Goal: Task Accomplishment & Management: Use online tool/utility

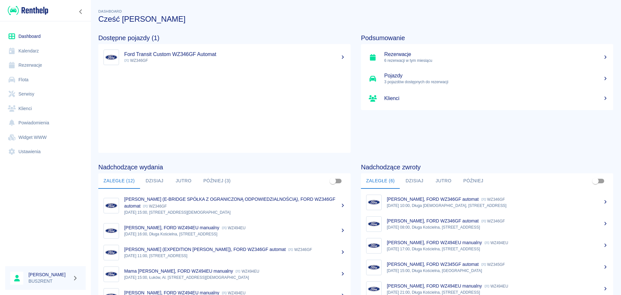
click at [35, 50] on link "Kalendarz" at bounding box center [45, 51] width 81 height 15
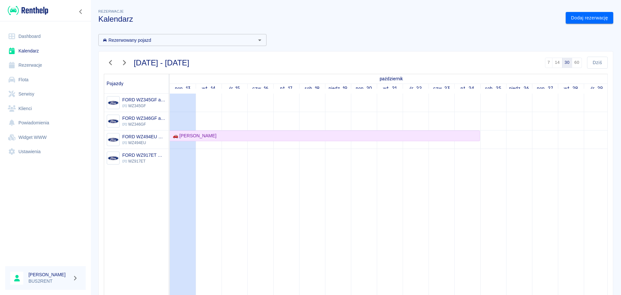
click at [108, 62] on icon "button" at bounding box center [110, 62] width 8 height 7
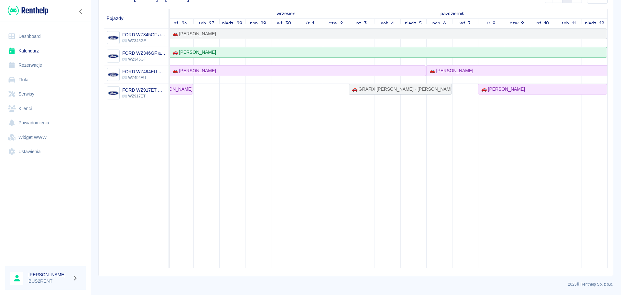
scroll to position [0, 276]
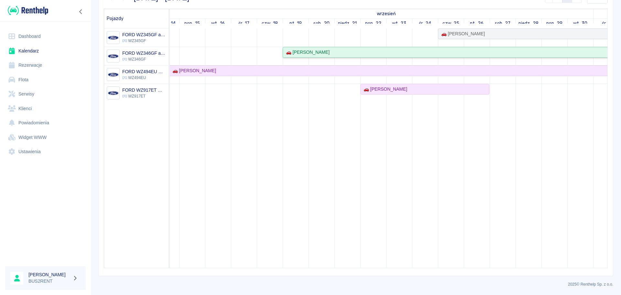
click at [470, 51] on div "🚗 [PERSON_NAME]" at bounding box center [593, 52] width 620 height 7
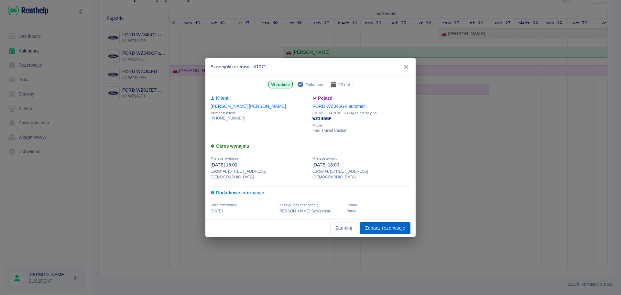
click at [385, 226] on link "Zobacz rezerwację" at bounding box center [385, 228] width 50 height 12
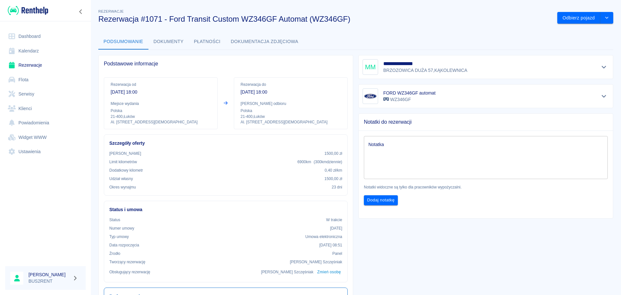
click at [175, 39] on button "Dokumenty" at bounding box center [169, 42] width 40 height 16
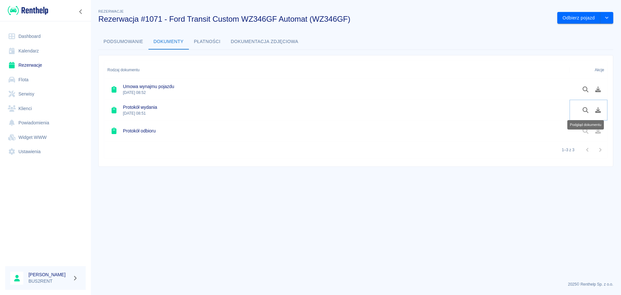
click at [583, 110] on icon "Podgląd dokumentu" at bounding box center [586, 110] width 6 height 6
click at [44, 51] on link "Kalendarz" at bounding box center [45, 51] width 81 height 15
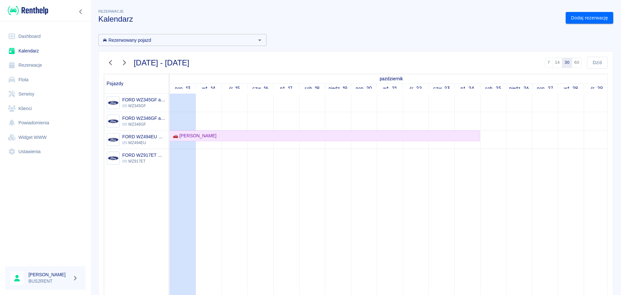
scroll to position [65, 0]
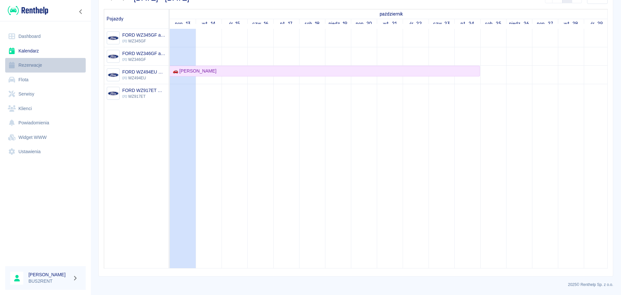
click at [36, 63] on link "Rezerwacje" at bounding box center [45, 65] width 81 height 15
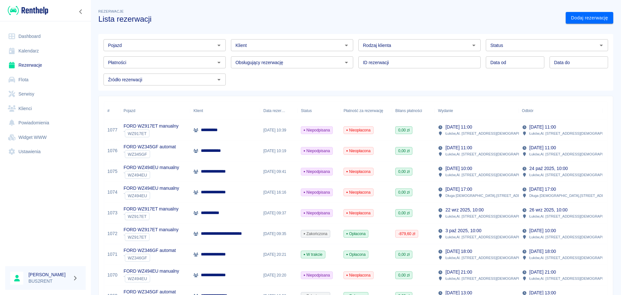
click at [26, 50] on link "Kalendarz" at bounding box center [45, 51] width 81 height 15
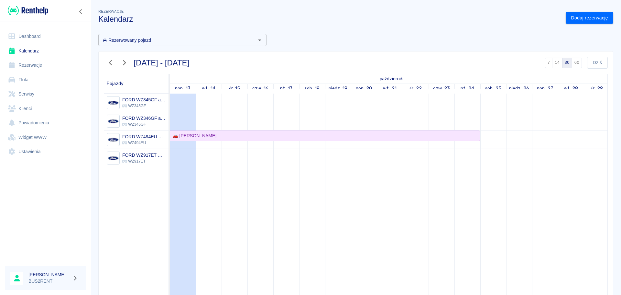
drag, startPoint x: 111, startPoint y: 60, endPoint x: 117, endPoint y: 70, distance: 11.5
click at [112, 61] on icon "button" at bounding box center [110, 62] width 8 height 7
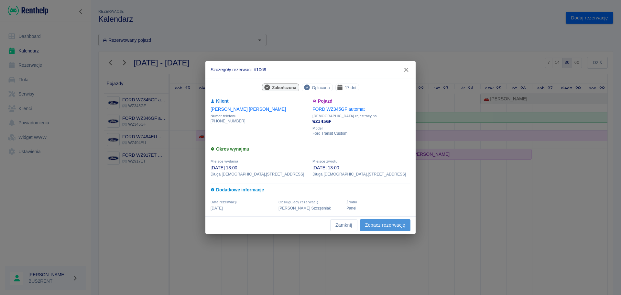
click at [383, 225] on link "Zobacz rezerwację" at bounding box center [385, 225] width 50 height 12
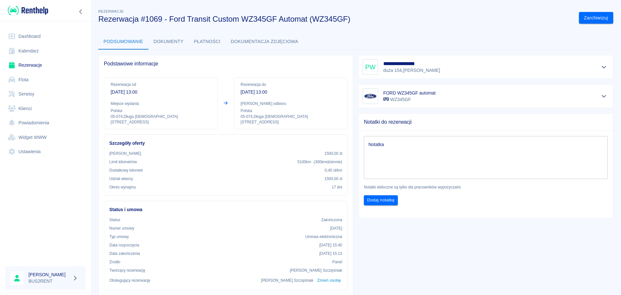
click at [167, 39] on button "Dokumenty" at bounding box center [169, 42] width 40 height 16
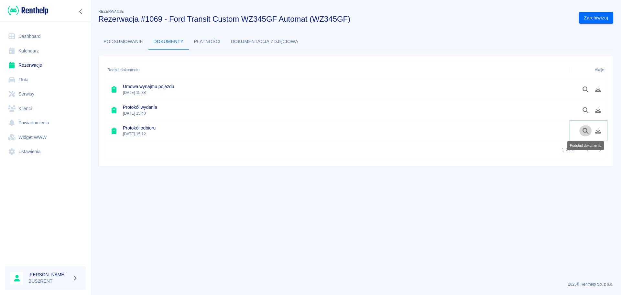
click at [583, 129] on icon "Podgląd dokumentu" at bounding box center [586, 131] width 6 height 6
click at [587, 107] on icon "Podgląd dokumentu" at bounding box center [585, 110] width 7 height 6
click at [585, 131] on icon "Podgląd dokumentu" at bounding box center [585, 131] width 7 height 6
click at [43, 51] on link "Kalendarz" at bounding box center [45, 51] width 81 height 15
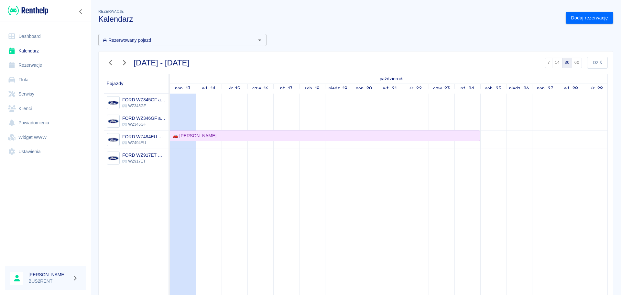
click at [111, 61] on icon "button" at bounding box center [110, 62] width 3 height 5
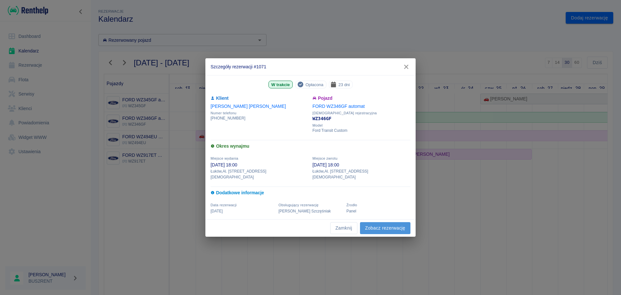
click at [385, 227] on link "Zobacz rezerwację" at bounding box center [385, 228] width 50 height 12
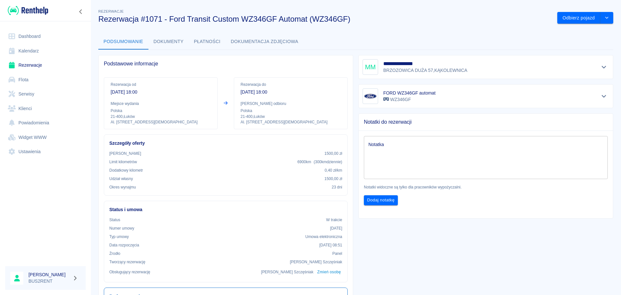
drag, startPoint x: 172, startPoint y: 41, endPoint x: 161, endPoint y: 39, distance: 11.1
click at [161, 39] on button "Dokumenty" at bounding box center [169, 42] width 40 height 16
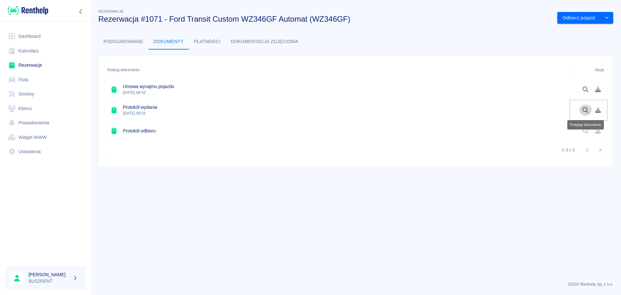
click at [583, 109] on icon "Podgląd dokumentu" at bounding box center [586, 110] width 6 height 6
click at [125, 42] on button "Podsumowanie" at bounding box center [123, 42] width 50 height 16
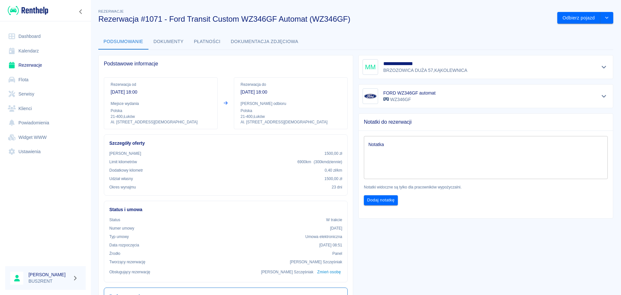
click at [166, 41] on button "Dokumenty" at bounding box center [169, 42] width 40 height 16
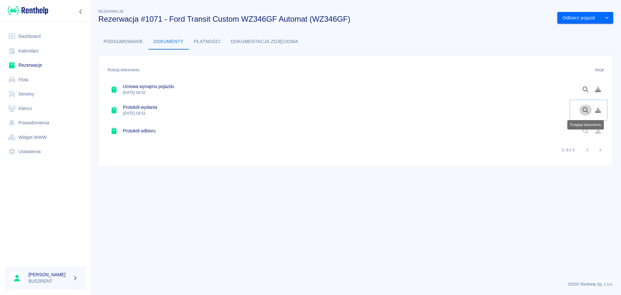
click at [582, 110] on button "Podgląd dokumentu" at bounding box center [586, 110] width 13 height 11
click at [580, 17] on button "Odbierz pojazd" at bounding box center [579, 18] width 43 height 12
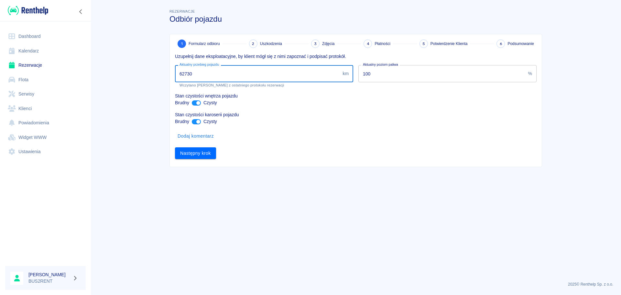
drag, startPoint x: 183, startPoint y: 72, endPoint x: 190, endPoint y: 72, distance: 6.8
click at [190, 72] on input "62730" at bounding box center [257, 73] width 165 height 17
type input "69000"
click at [194, 150] on button "Następny krok" at bounding box center [195, 153] width 41 height 12
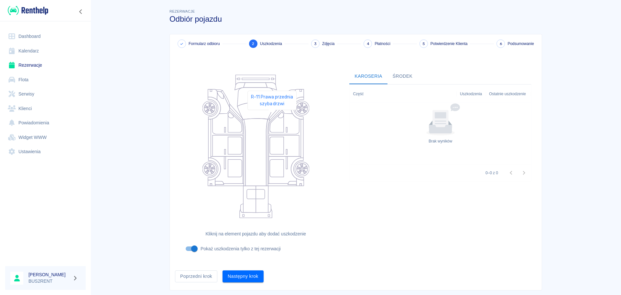
click at [272, 119] on icon at bounding box center [277, 122] width 14 height 20
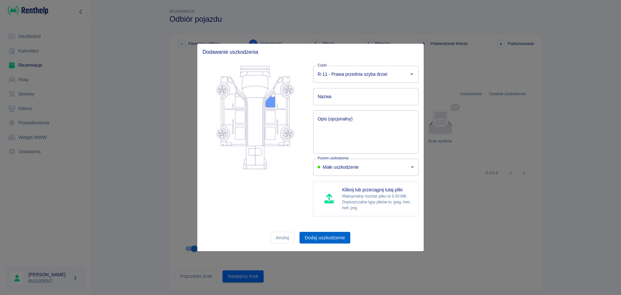
click at [326, 234] on button "Dodaj uszkodzenie" at bounding box center [325, 238] width 51 height 12
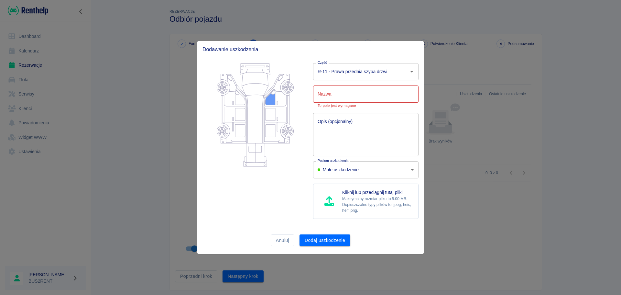
click at [337, 96] on input "Nazwa" at bounding box center [365, 93] width 105 height 17
click at [284, 241] on button "Anuluj" at bounding box center [283, 240] width 24 height 12
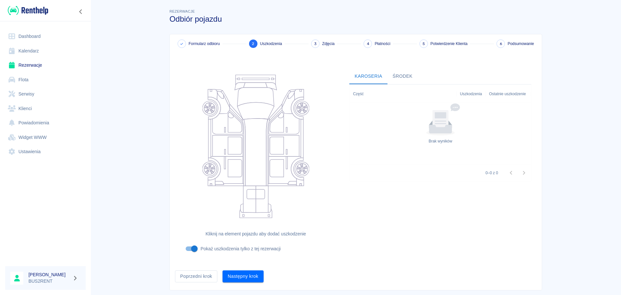
scroll to position [14, 0]
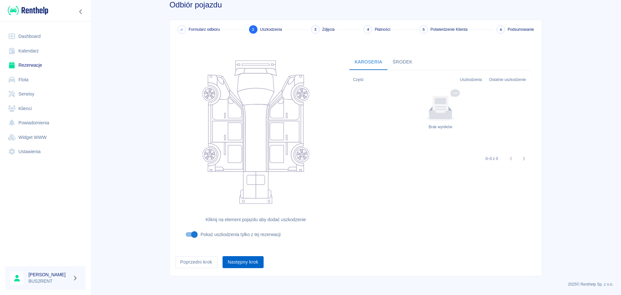
click at [242, 264] on button "Następny krok" at bounding box center [243, 262] width 41 height 12
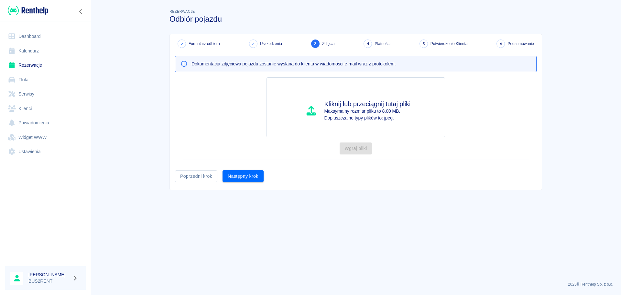
scroll to position [0, 0]
click at [243, 174] on button "Następny krok" at bounding box center [243, 176] width 41 height 12
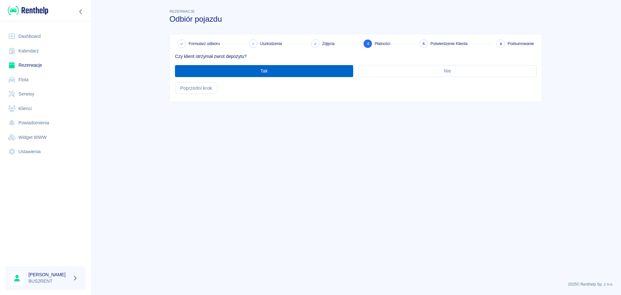
click at [216, 72] on button "Tak" at bounding box center [264, 71] width 178 height 12
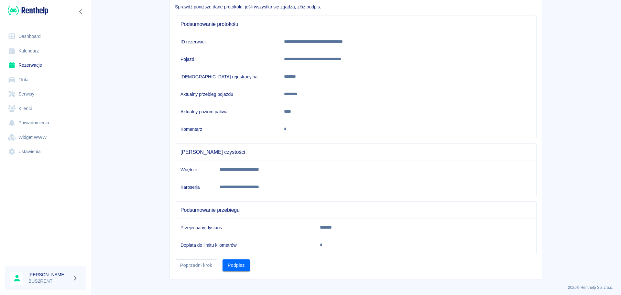
scroll to position [53, 0]
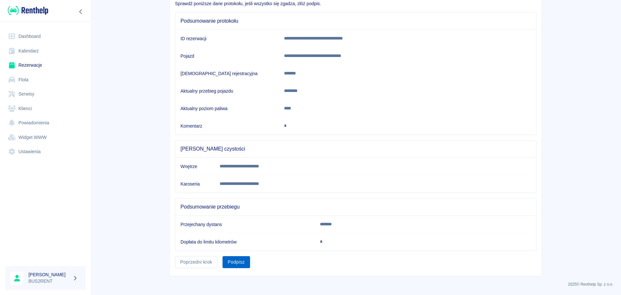
click at [237, 261] on button "Podpisz" at bounding box center [237, 262] width 28 height 12
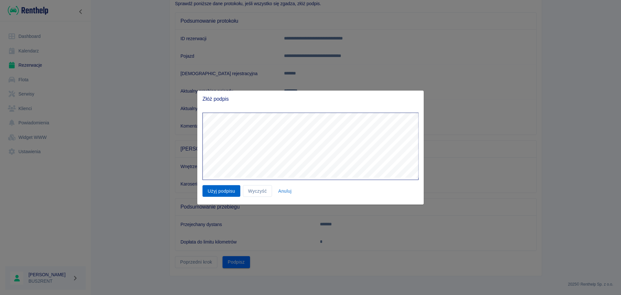
click at [221, 192] on button "Użyj podpisu" at bounding box center [222, 191] width 38 height 12
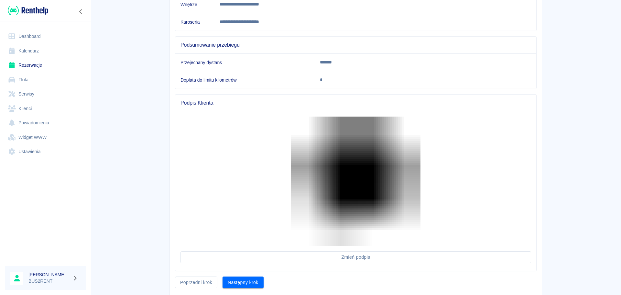
scroll to position [235, 0]
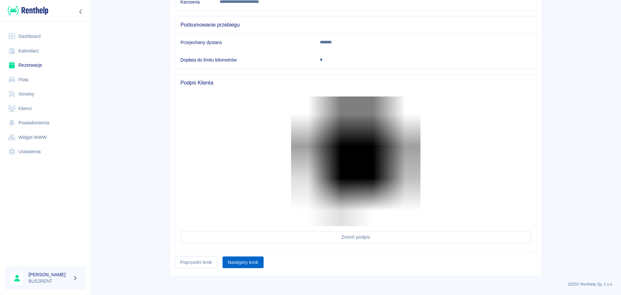
click at [247, 265] on button "Następny krok" at bounding box center [243, 262] width 41 height 12
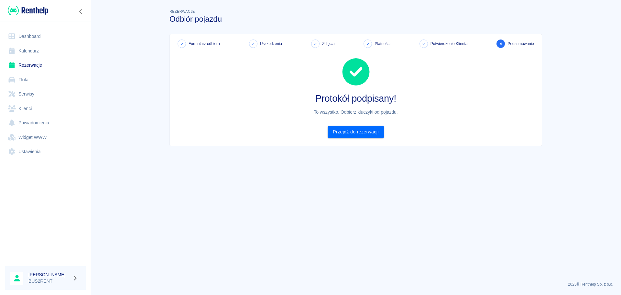
scroll to position [0, 0]
click at [348, 131] on link "Przejdź do rezerwacji" at bounding box center [356, 132] width 56 height 12
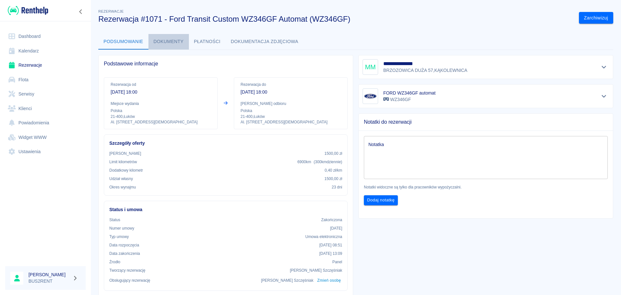
click at [172, 41] on button "Dokumenty" at bounding box center [169, 42] width 40 height 16
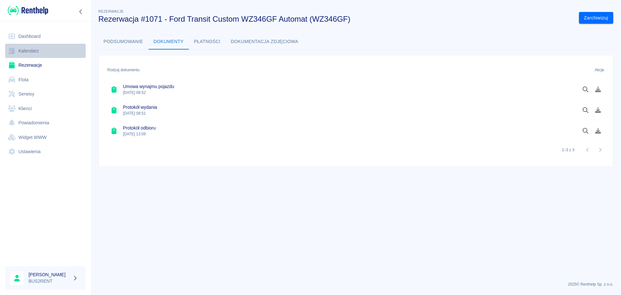
click at [29, 50] on link "Kalendarz" at bounding box center [45, 51] width 81 height 15
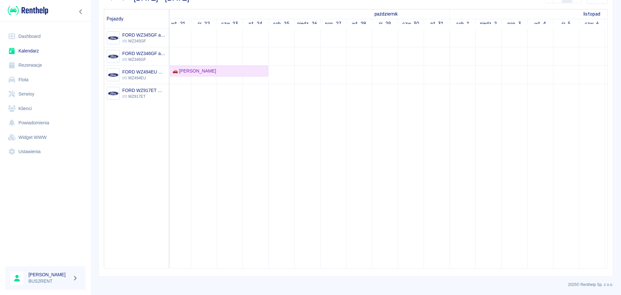
scroll to position [0, 89]
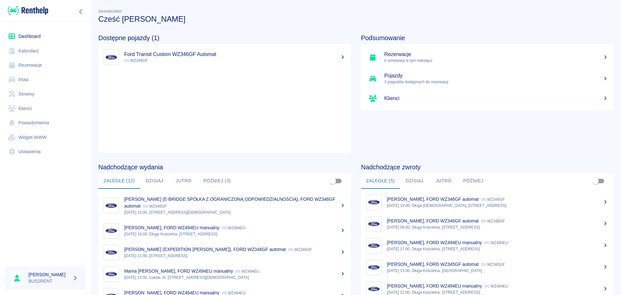
click at [46, 50] on link "Kalendarz" at bounding box center [45, 51] width 81 height 15
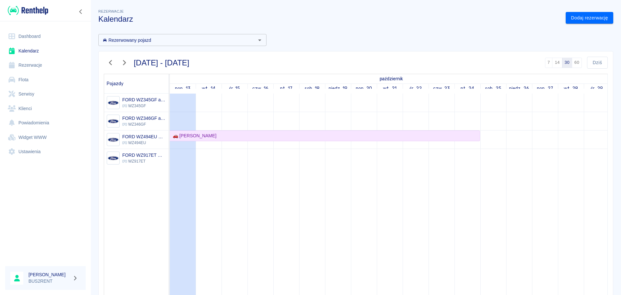
click at [111, 62] on icon "button" at bounding box center [110, 62] width 8 height 7
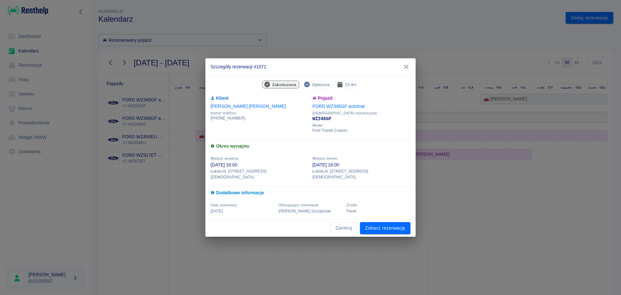
click at [385, 213] on div "Zakończona Opłacona 23 dni Klient Mariusz Matejek Numer telefonu +48603053561 P…" at bounding box center [310, 147] width 210 height 144
click at [381, 223] on link "Zobacz rezerwację" at bounding box center [385, 228] width 50 height 12
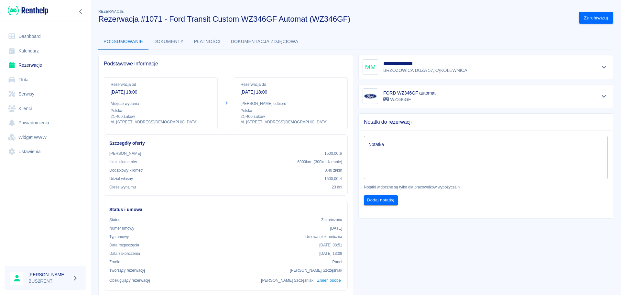
drag, startPoint x: 173, startPoint y: 41, endPoint x: 171, endPoint y: 44, distance: 4.1
click at [173, 41] on button "Dokumenty" at bounding box center [169, 42] width 40 height 16
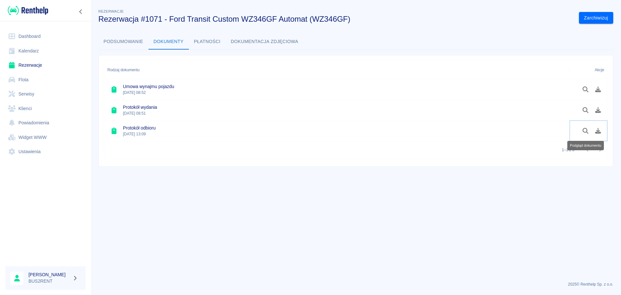
click at [585, 131] on icon "Podgląd dokumentu" at bounding box center [585, 131] width 7 height 6
